Goal: Task Accomplishment & Management: Manage account settings

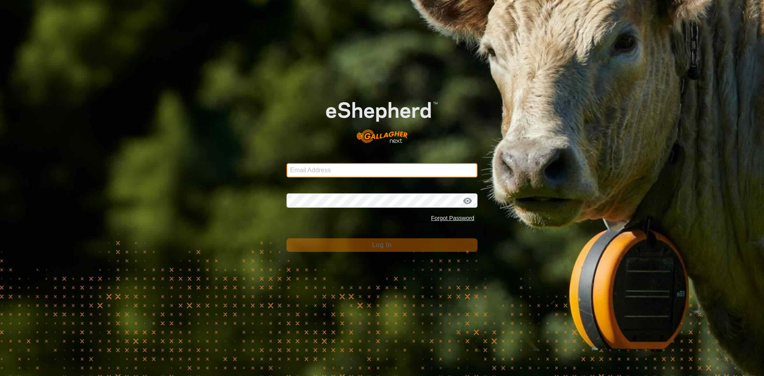
type input "[EMAIL_ADDRESS][DOMAIN_NAME]"
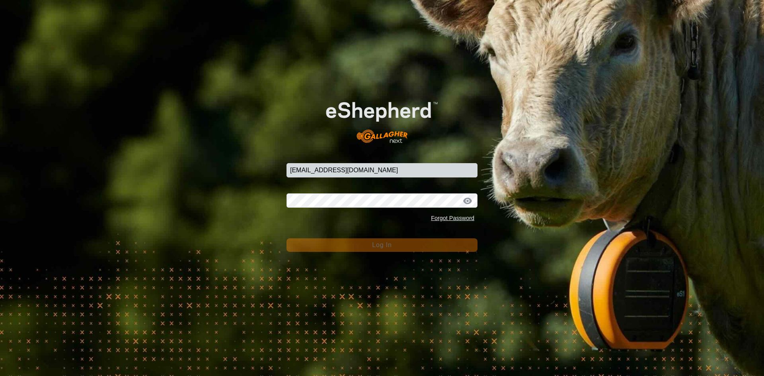
click at [419, 244] on button "Log In" at bounding box center [381, 245] width 191 height 14
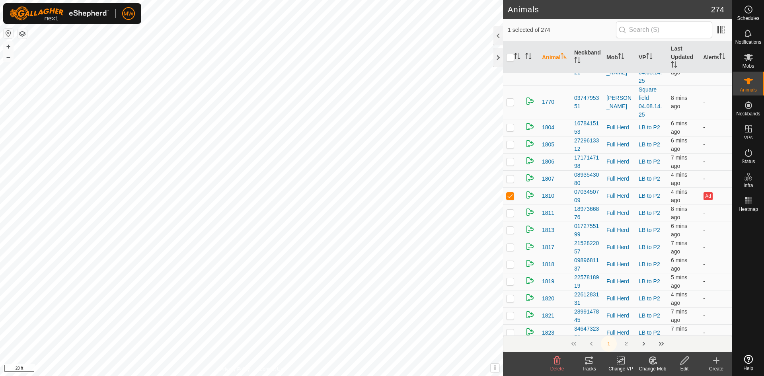
scroll to position [1710, 0]
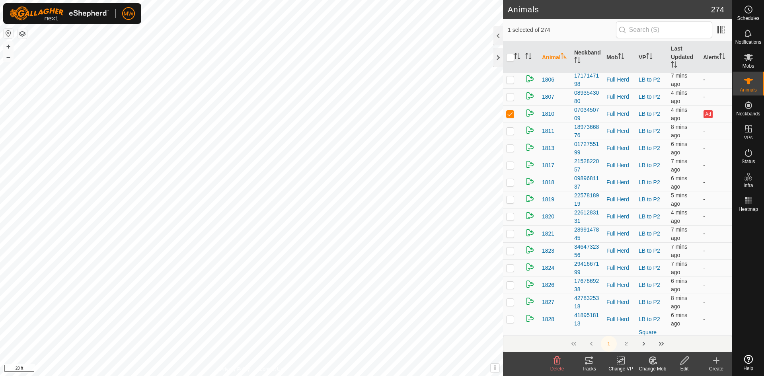
click at [656, 363] on icon at bounding box center [655, 363] width 2 height 2
click at [674, 327] on link "Choose Mob..." at bounding box center [676, 326] width 79 height 16
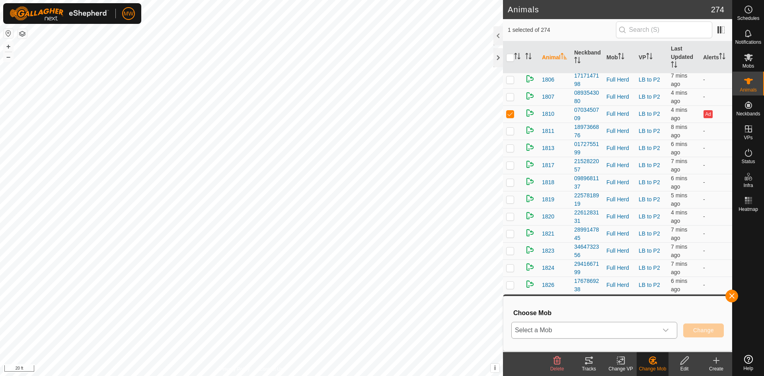
click at [668, 331] on icon "dropdown trigger" at bounding box center [665, 330] width 6 height 6
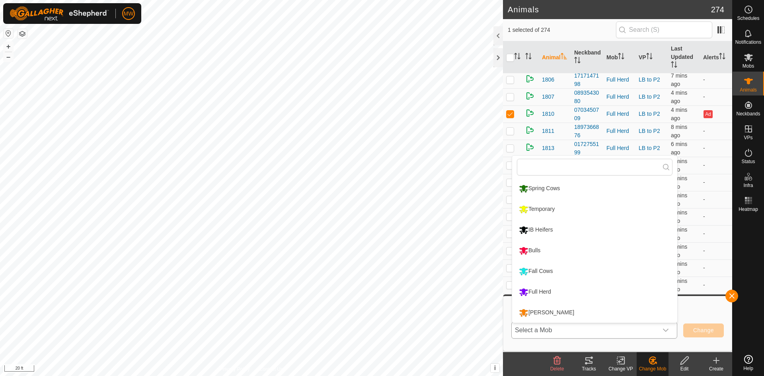
click at [536, 208] on li "Temporary" at bounding box center [594, 209] width 165 height 20
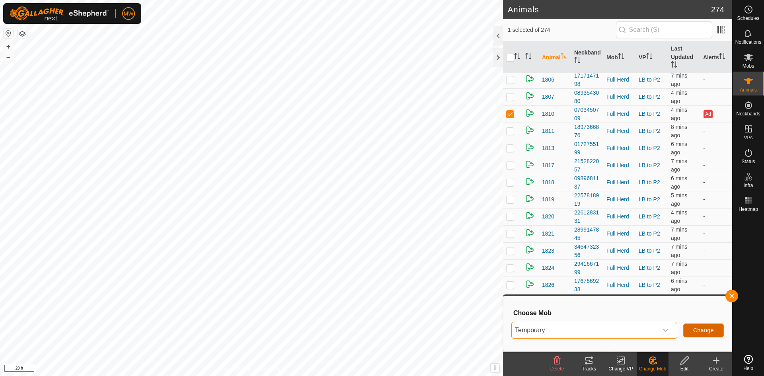
click at [696, 331] on span "Change" at bounding box center [703, 330] width 21 height 6
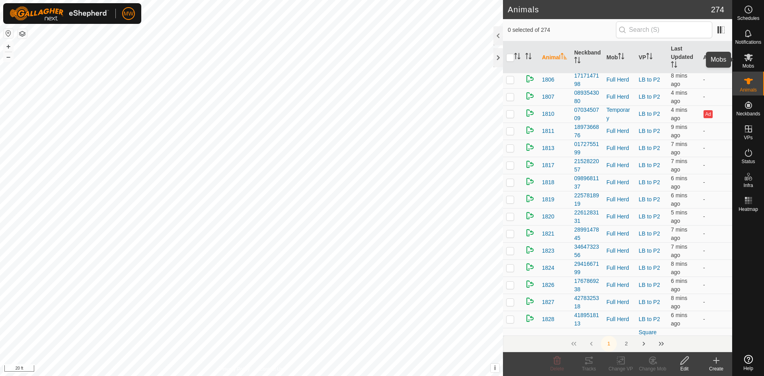
click at [750, 60] on icon at bounding box center [748, 58] width 9 height 8
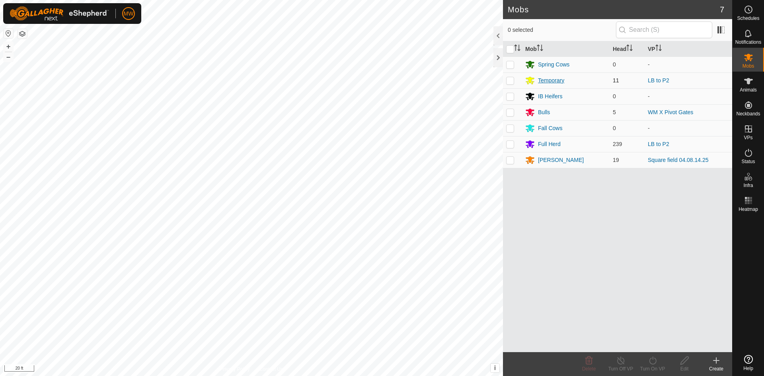
click at [553, 79] on div "Temporary" at bounding box center [551, 80] width 26 height 8
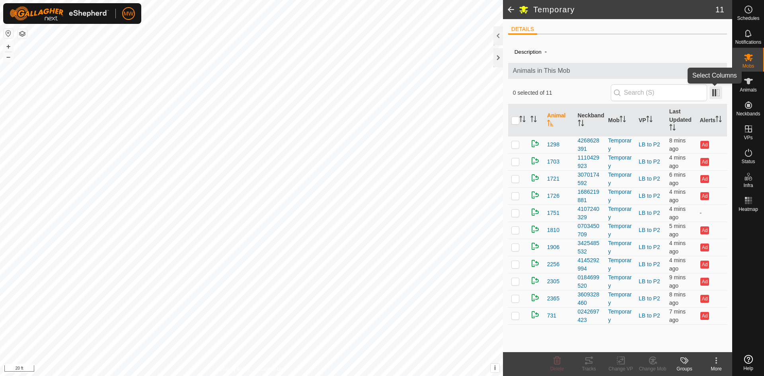
click at [718, 93] on span at bounding box center [715, 92] width 13 height 13
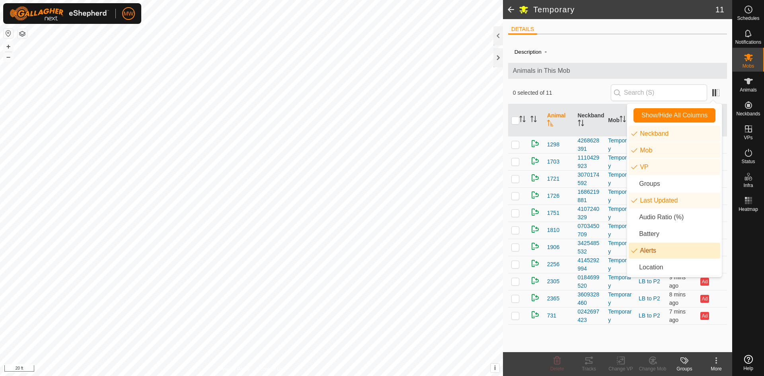
click at [652, 254] on li "Alerts" at bounding box center [673, 251] width 91 height 16
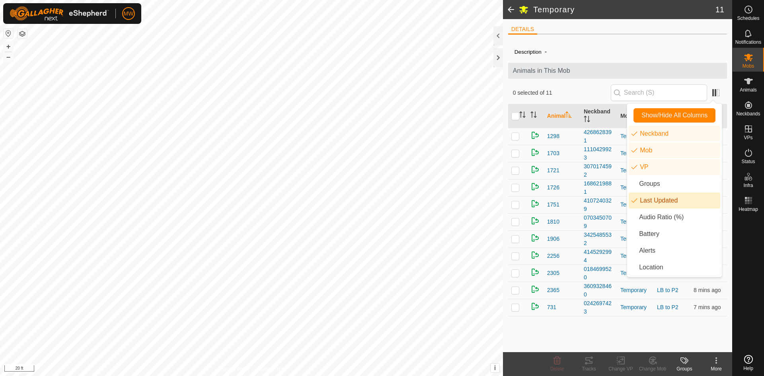
click at [652, 201] on li "Last Updated" at bounding box center [673, 201] width 91 height 16
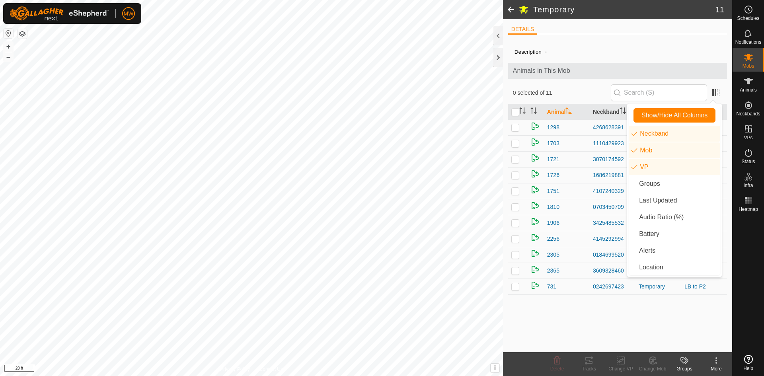
click at [672, 48] on div "Description -" at bounding box center [617, 52] width 206 height 10
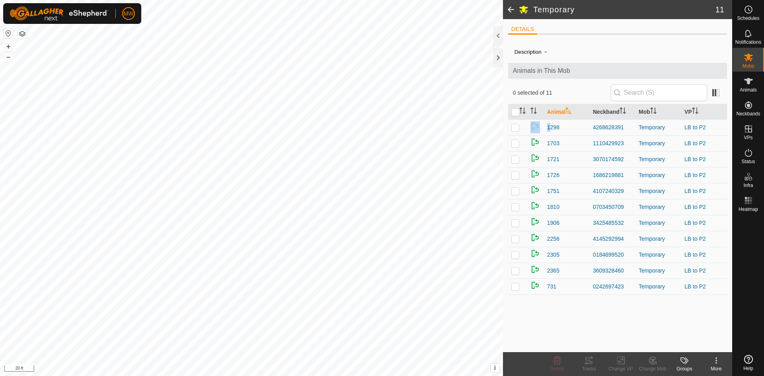
drag, startPoint x: 544, startPoint y: 127, endPoint x: 724, endPoint y: 296, distance: 246.5
click at [724, 296] on div "Description - Animals in This Mob 0 selected of 11 Animal Neckband Mob VP 1298 …" at bounding box center [617, 196] width 219 height 311
copy table "Animal Neckband Mob VP"
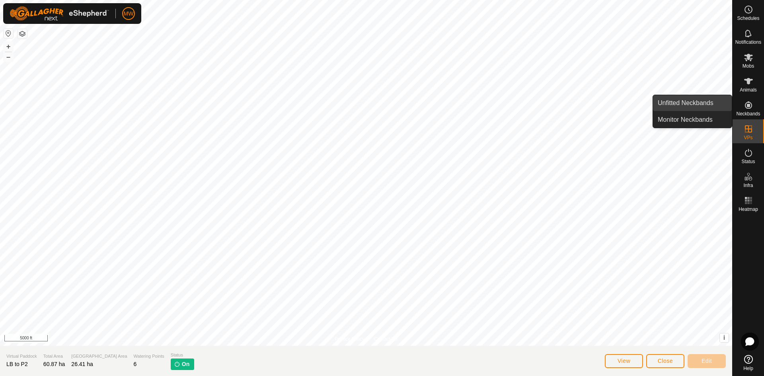
click at [706, 103] on link "Unfitted Neckbands" at bounding box center [692, 103] width 79 height 16
